Goal: Transaction & Acquisition: Purchase product/service

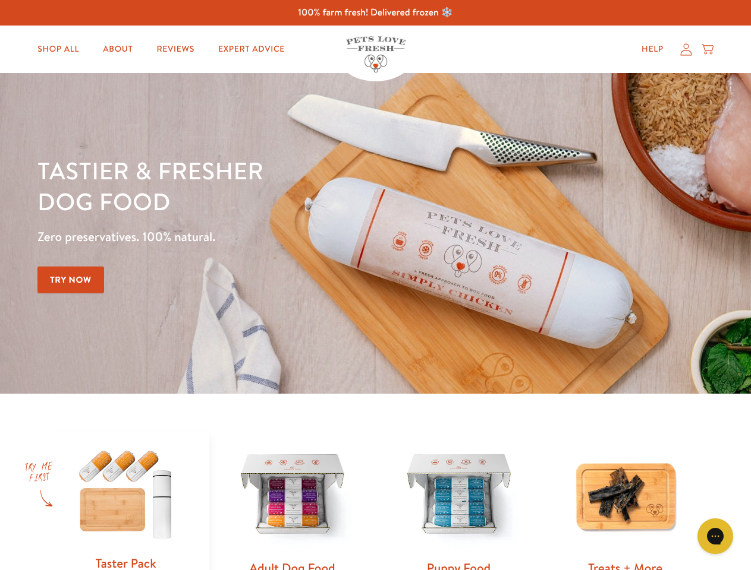
click at [375, 285] on div "Tastier & fresher dog food Zero preservatives. 100% natural. Try Now" at bounding box center [262, 233] width 450 height 157
click at [715, 537] on icon "Gorgias live chat" at bounding box center [714, 536] width 11 height 11
